Goal: Task Accomplishment & Management: Manage account settings

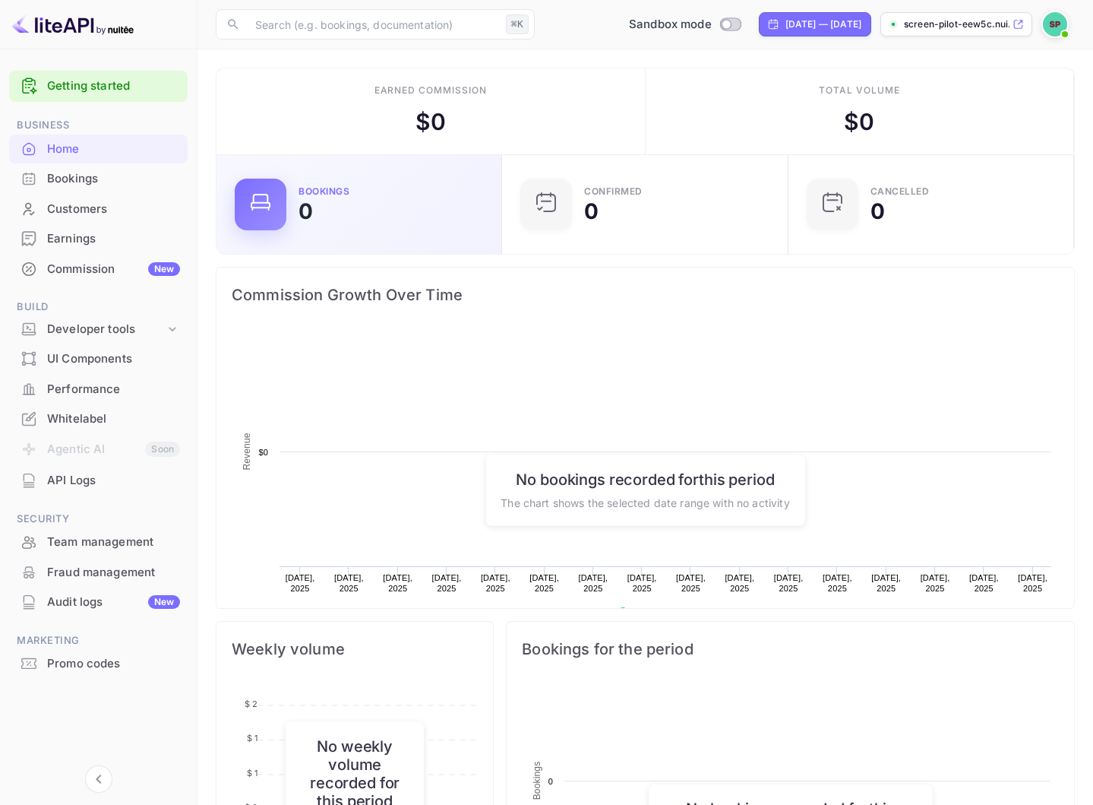
scroll to position [247, 277]
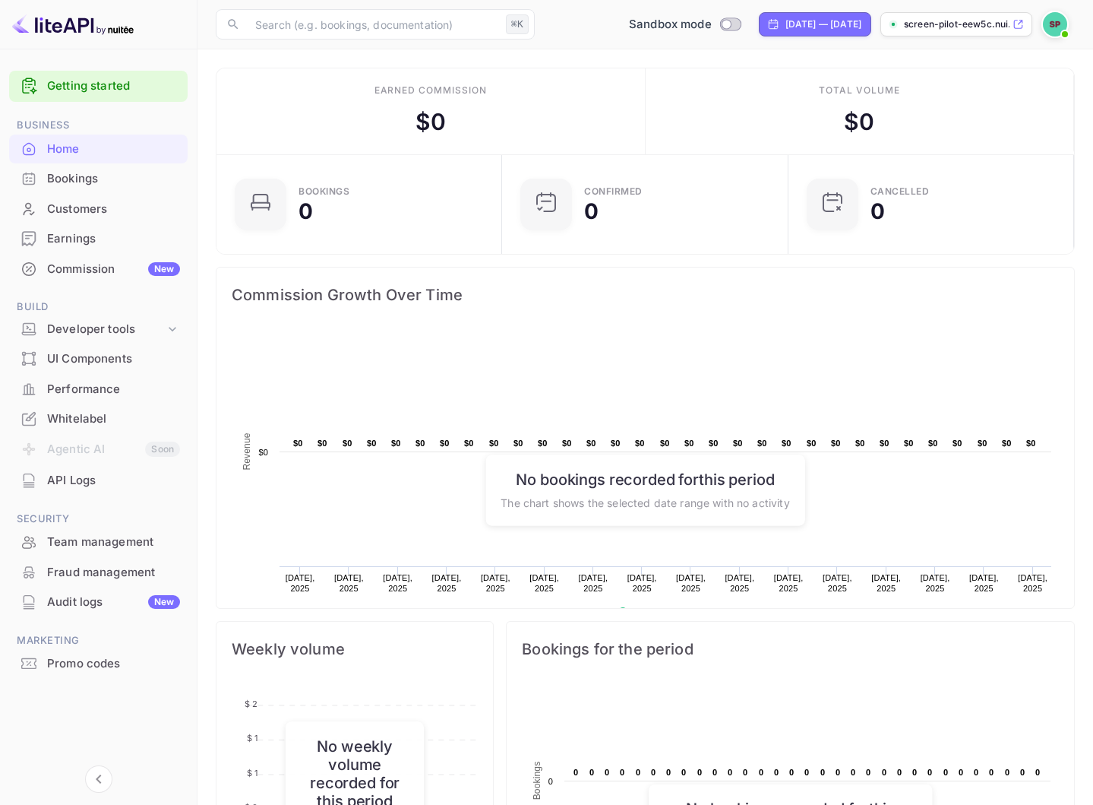
click at [1062, 24] on img at bounding box center [1055, 24] width 24 height 24
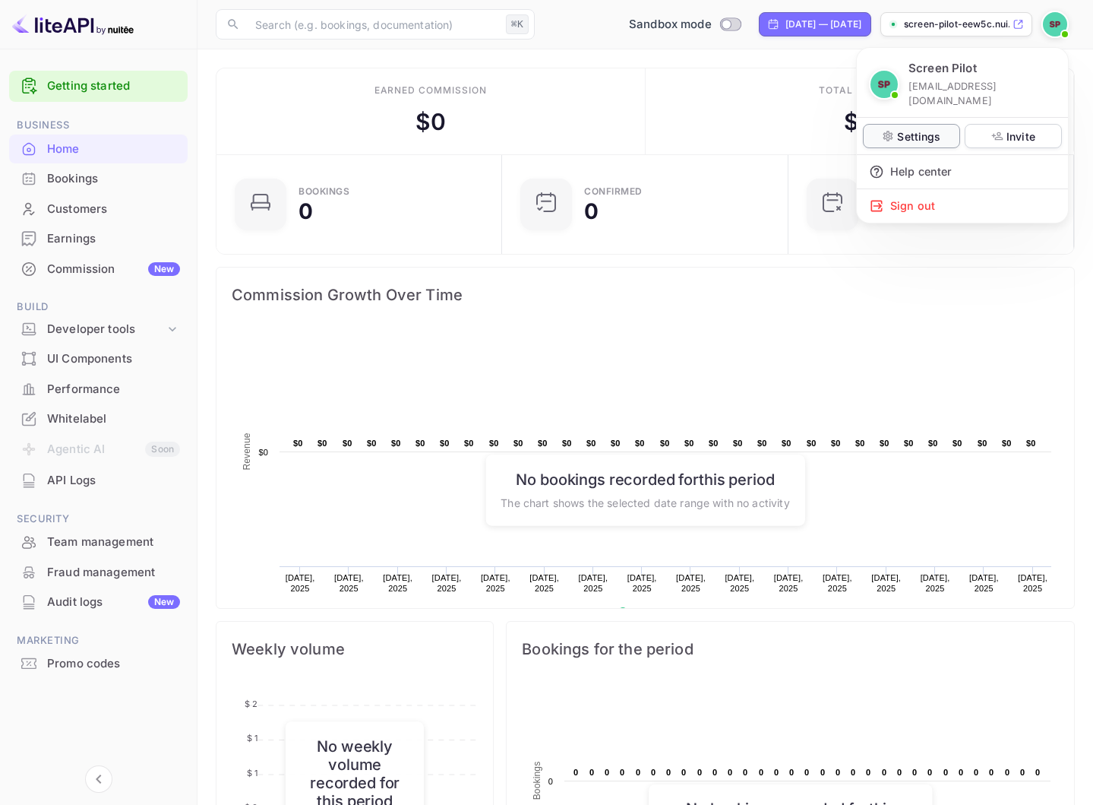
click at [922, 128] on p "Settings" at bounding box center [918, 136] width 43 height 16
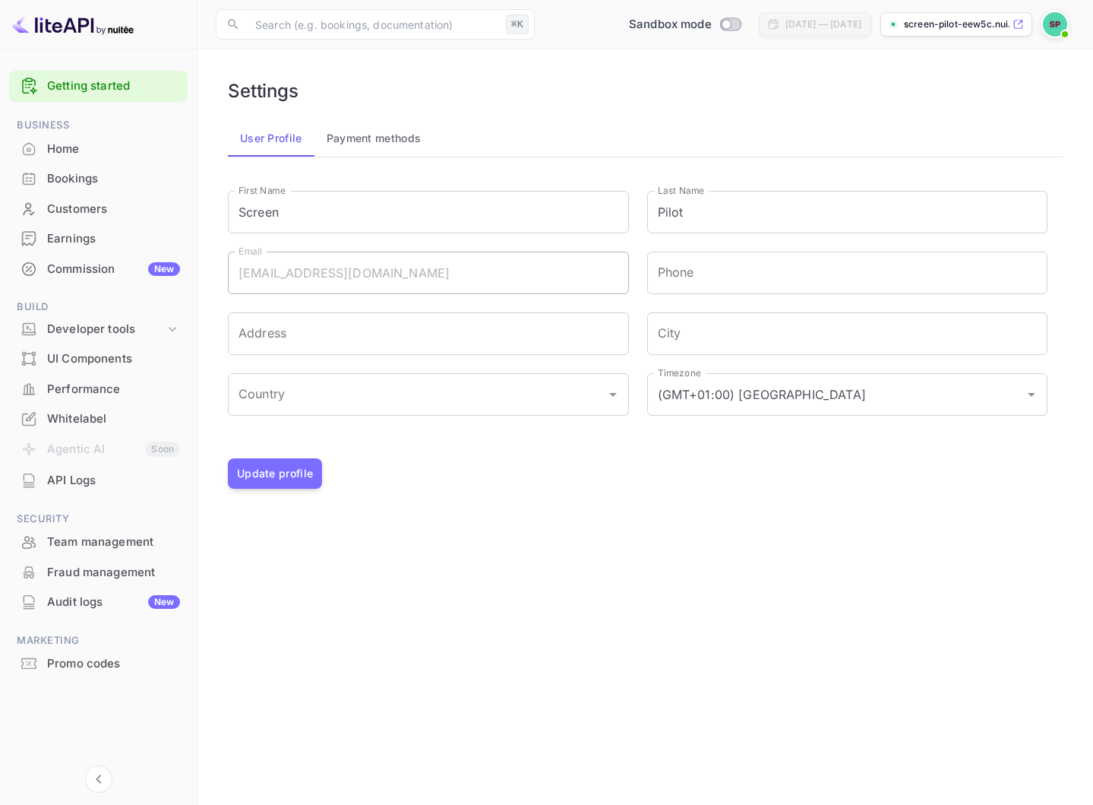
click at [365, 156] on button "Payment methods" at bounding box center [374, 138] width 119 height 36
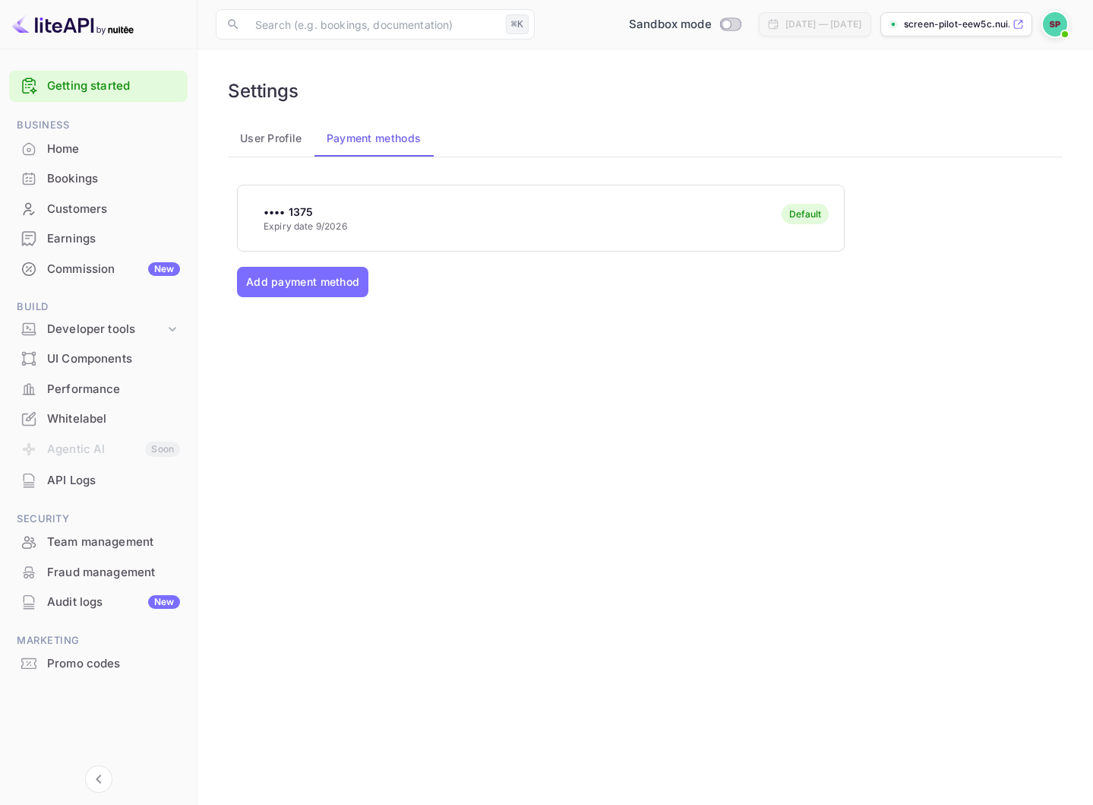
click at [267, 136] on button "User Profile" at bounding box center [271, 138] width 87 height 36
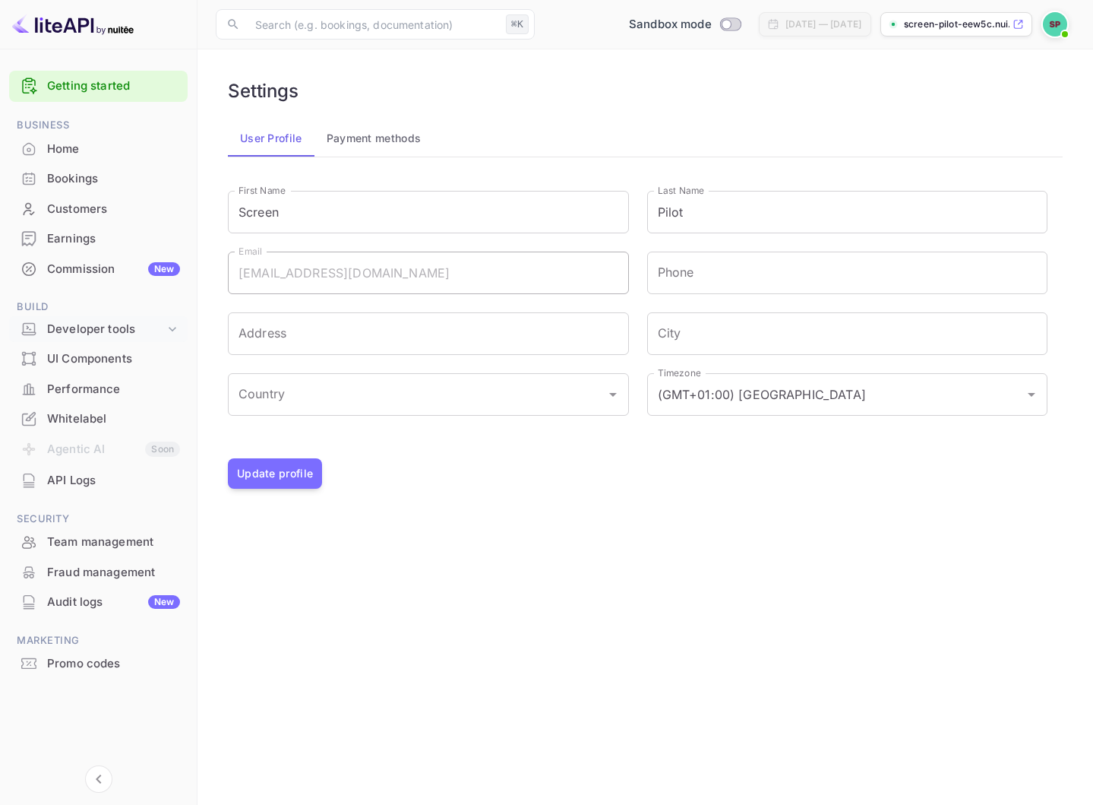
click at [166, 327] on icon at bounding box center [172, 328] width 15 height 15
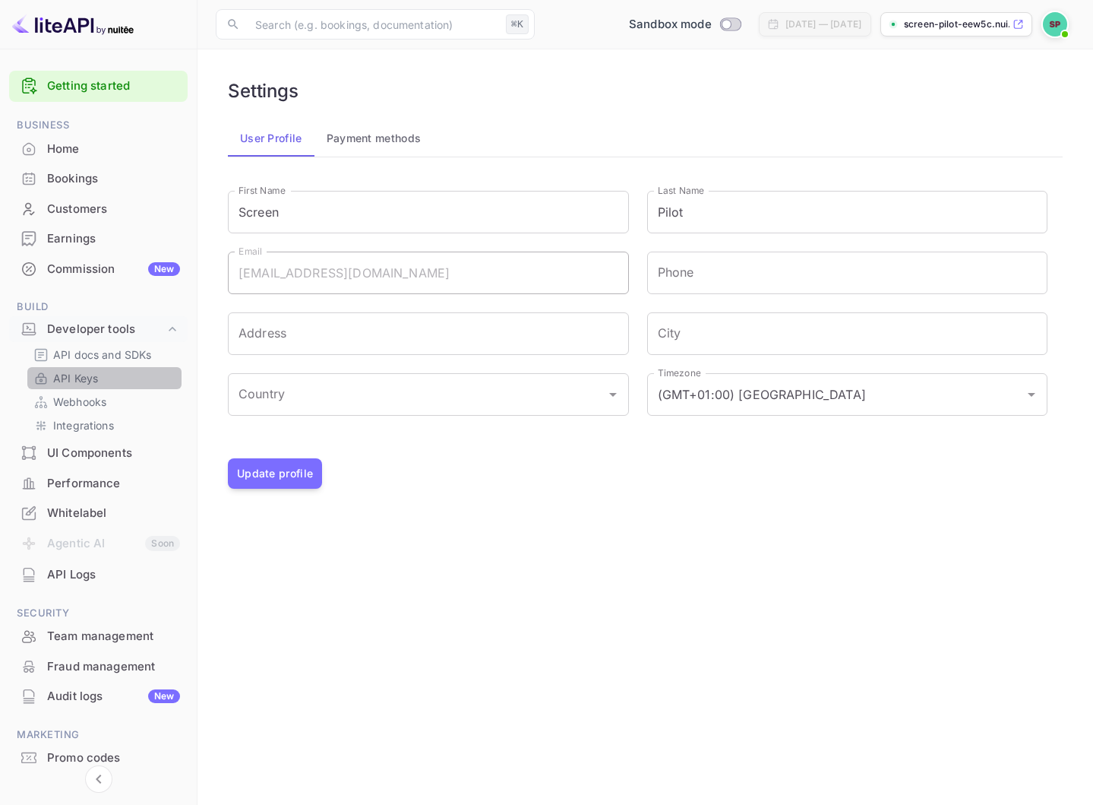
click at [111, 379] on link "API Keys" at bounding box center [104, 378] width 142 height 16
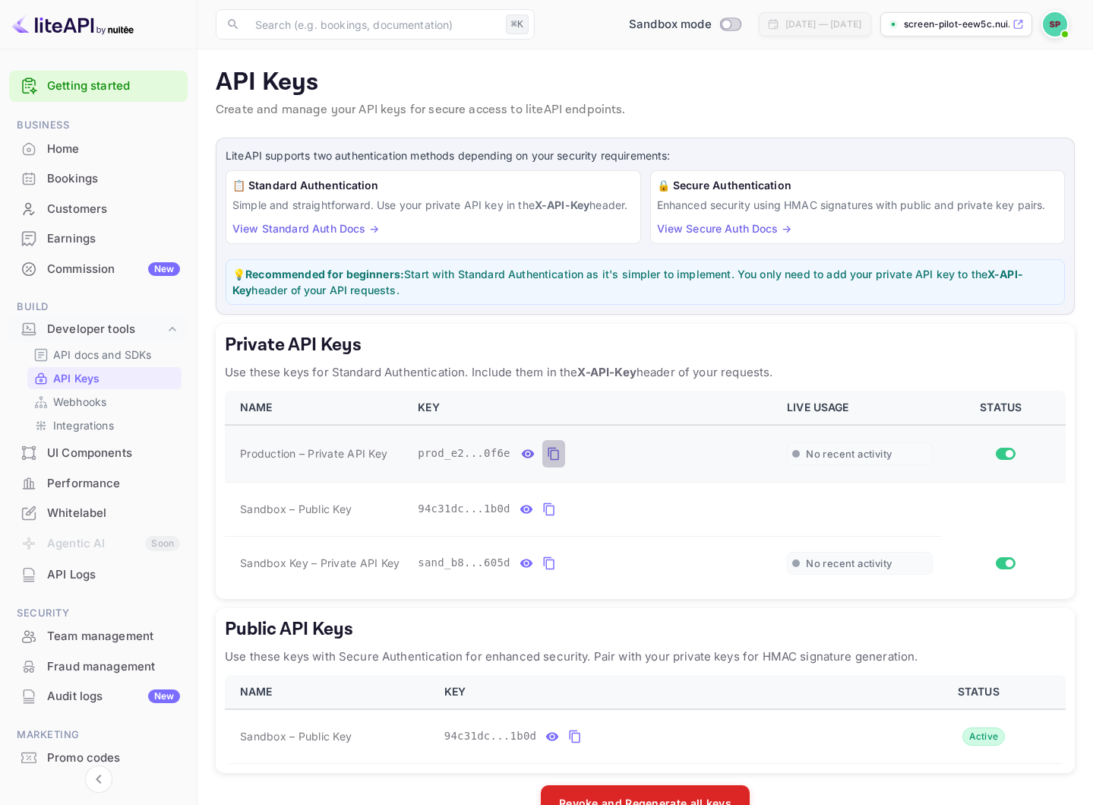
click at [549, 460] on icon "private api keys table" at bounding box center [553, 454] width 11 height 13
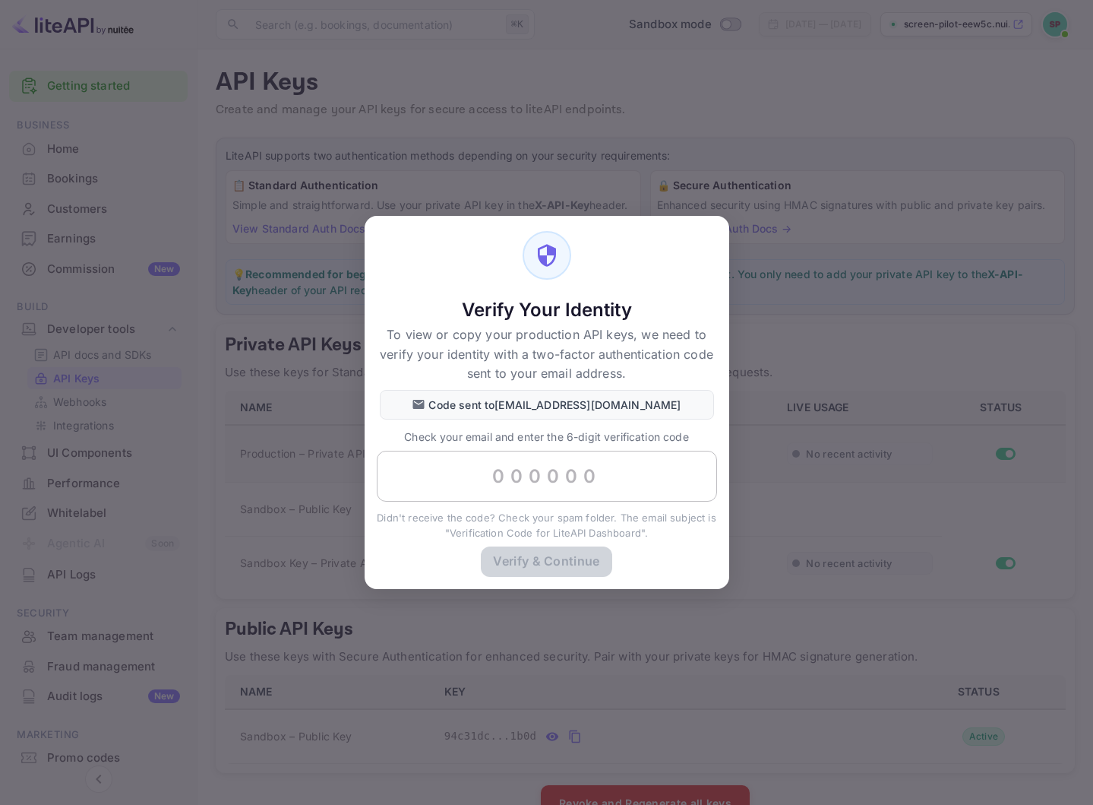
click at [527, 473] on input "text" at bounding box center [547, 477] width 340 height 52
paste input "295155"
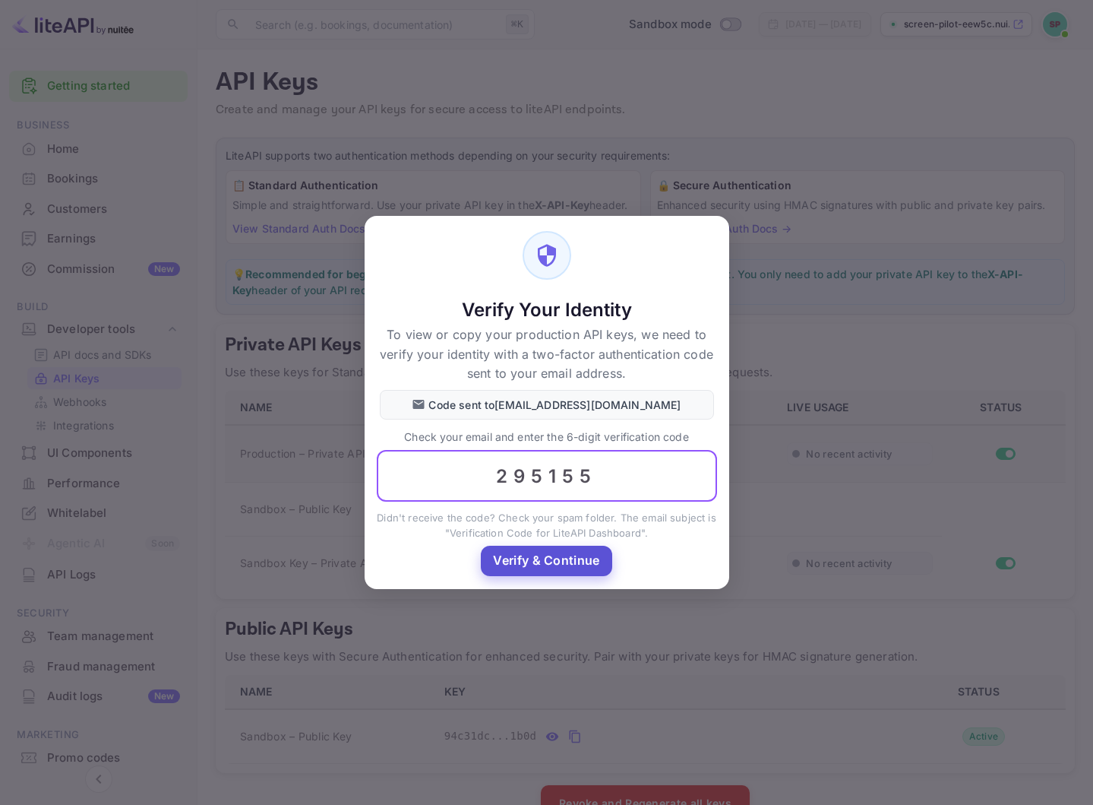
type input "295155"
click at [566, 565] on button "Verify & Continue" at bounding box center [546, 561] width 131 height 30
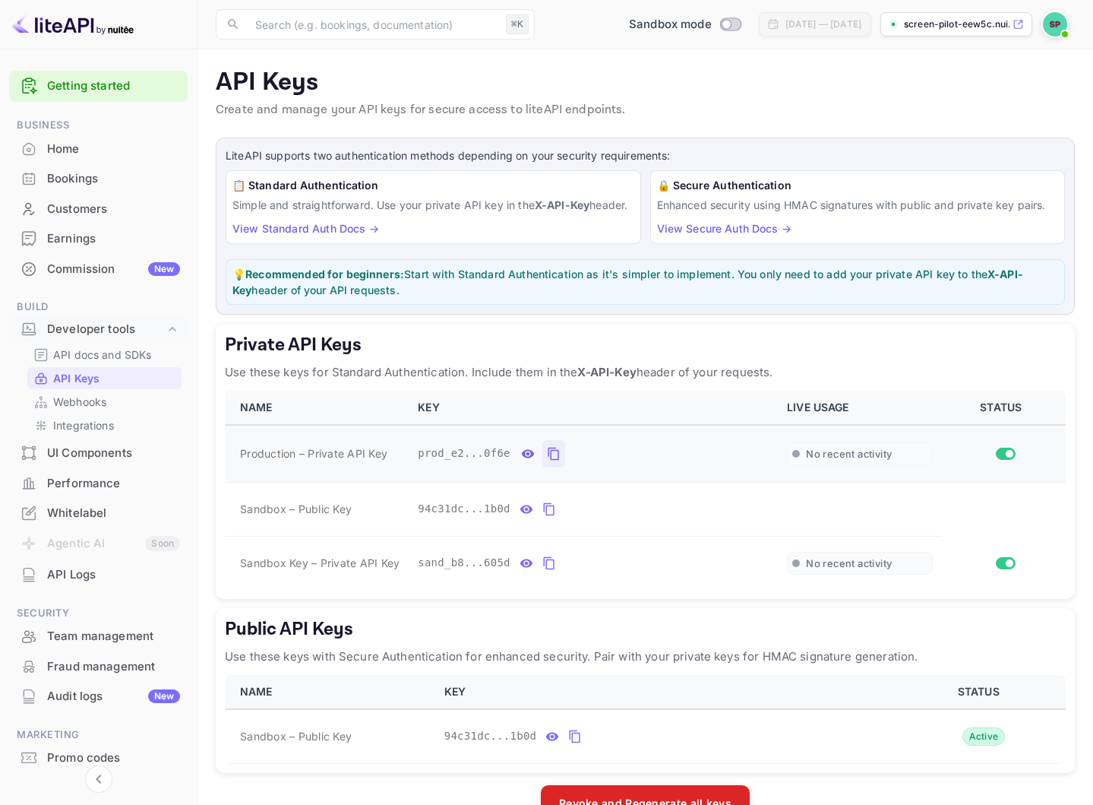
click at [556, 463] on icon "private api keys table" at bounding box center [554, 453] width 14 height 18
